Goal: Check status: Check status

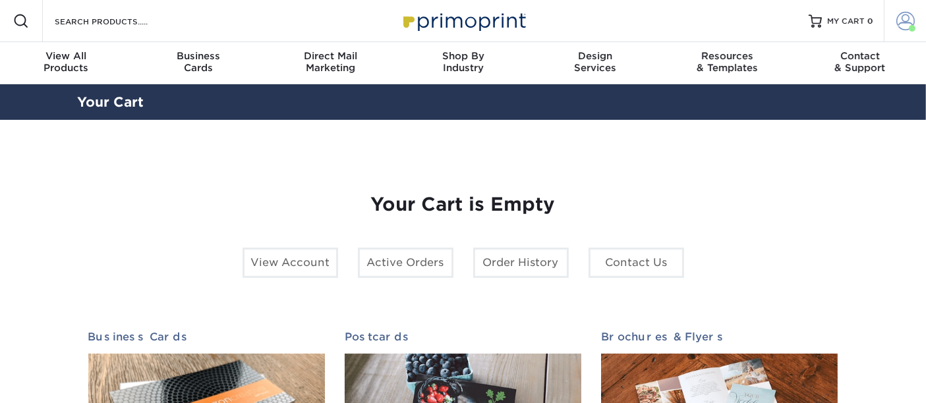
click at [905, 16] on span at bounding box center [905, 21] width 18 height 18
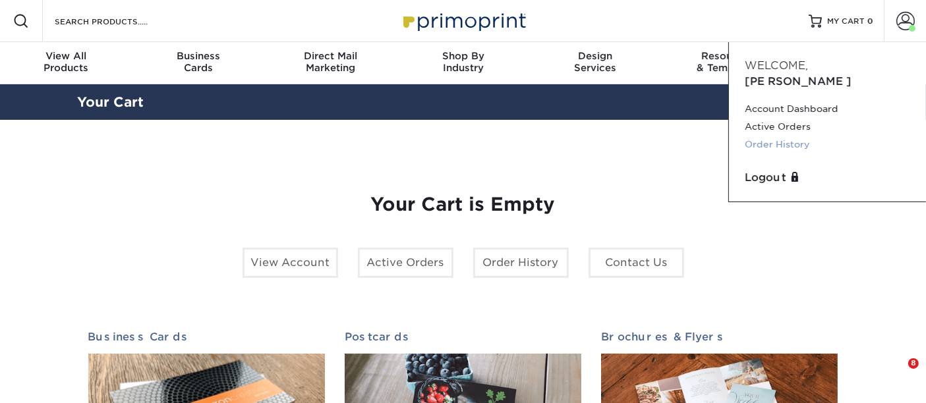
click at [783, 136] on link "Order History" at bounding box center [827, 145] width 165 height 18
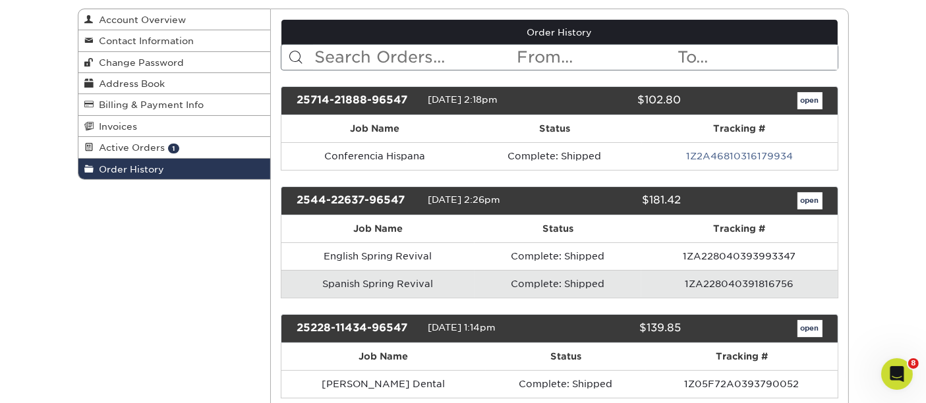
scroll to position [146, 0]
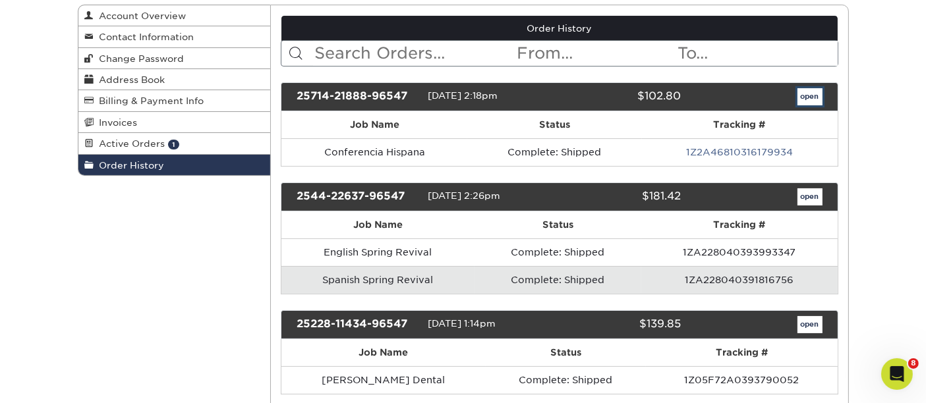
click at [809, 91] on link "open" at bounding box center [809, 96] width 25 height 17
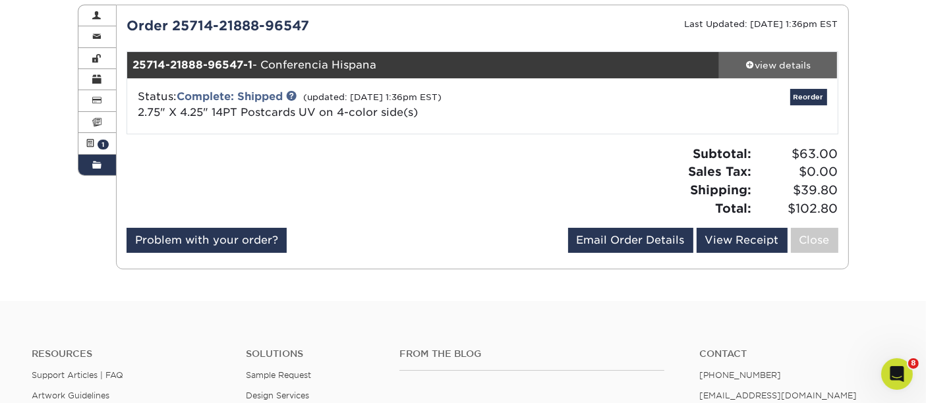
click at [791, 63] on div "view details" at bounding box center [778, 65] width 119 height 13
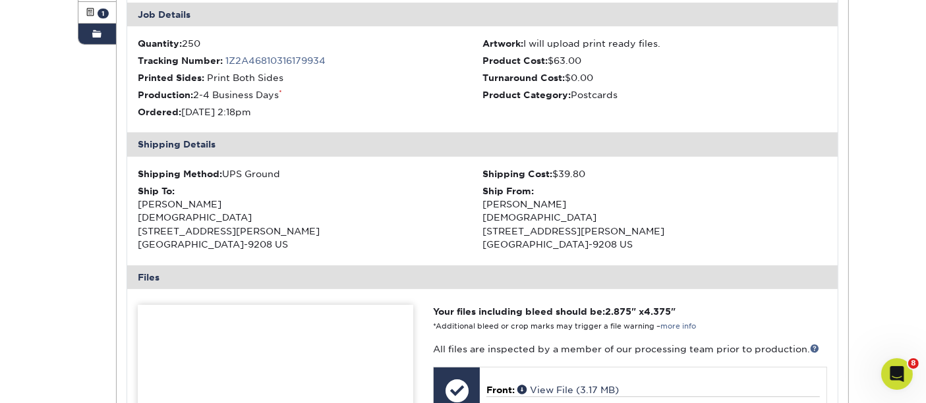
scroll to position [0, 0]
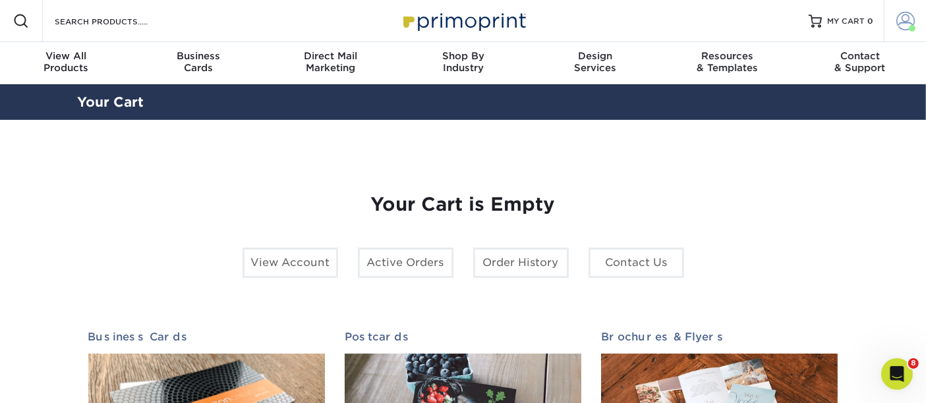
click at [910, 27] on span at bounding box center [912, 28] width 7 height 7
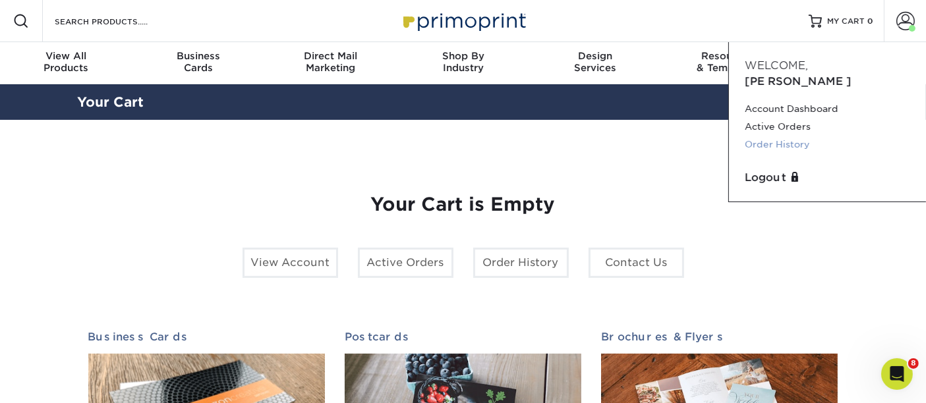
click at [789, 136] on link "Order History" at bounding box center [827, 145] width 165 height 18
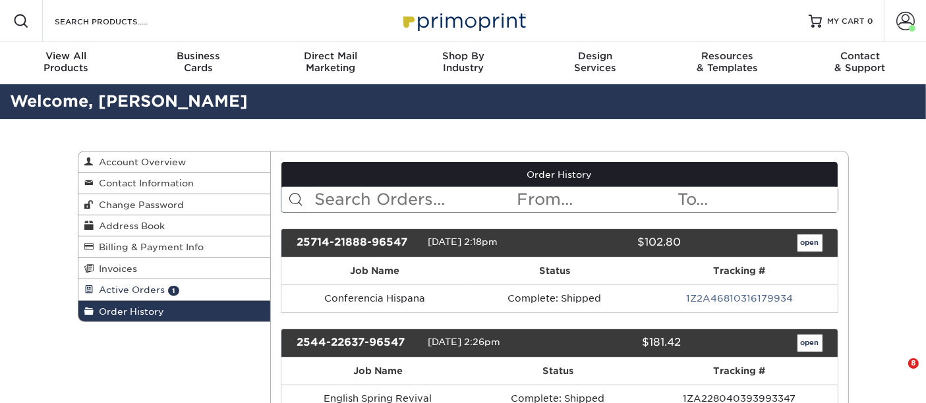
click at [124, 286] on span "Active Orders" at bounding box center [129, 290] width 71 height 11
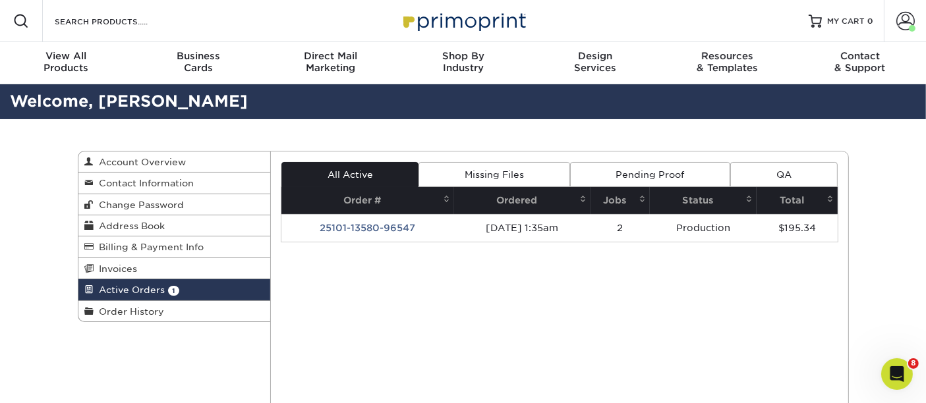
click at [477, 219] on td "[DATE] 1:35am" at bounding box center [522, 228] width 136 height 28
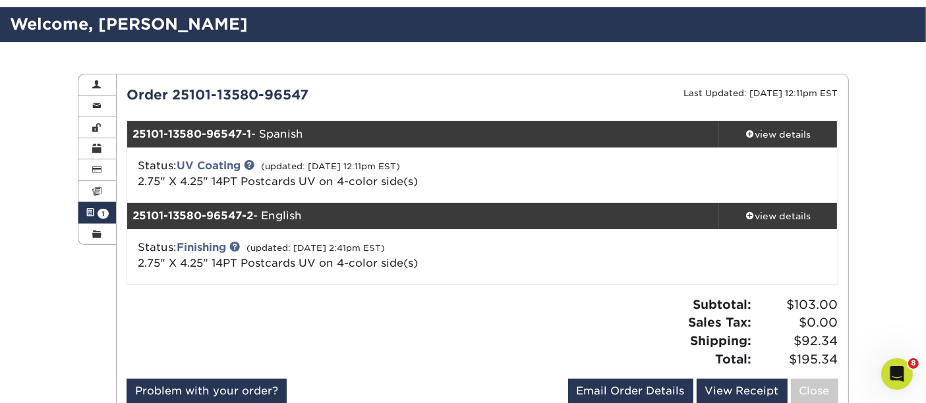
scroll to position [146, 0]
